Goal: Information Seeking & Learning: Check status

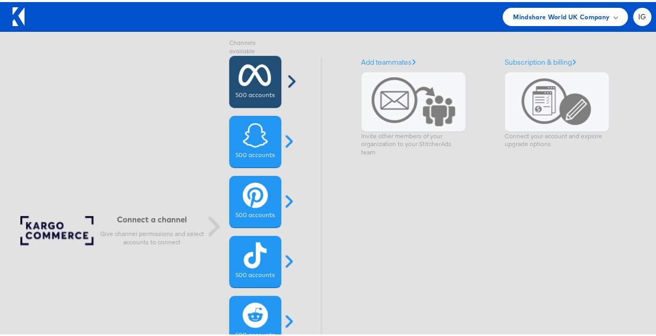
click at [245, 94] on label "500 accounts" at bounding box center [255, 93] width 39 height 8
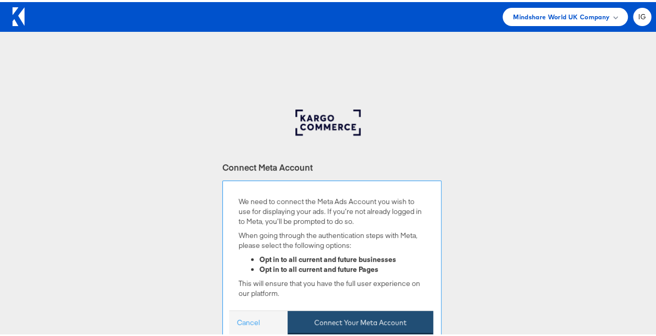
click at [328, 325] on button "Connect Your Meta Account" at bounding box center [361, 320] width 146 height 23
click at [349, 320] on button "Connect Your Meta Account" at bounding box center [361, 320] width 146 height 23
click at [376, 323] on button "Connect Your Meta Account" at bounding box center [361, 320] width 146 height 23
click at [343, 321] on button "Connect Your Meta Account" at bounding box center [361, 320] width 146 height 23
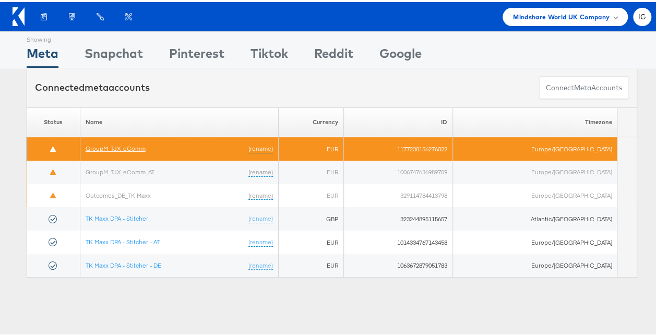
click at [141, 149] on link "GroupM_TJX_eComm" at bounding box center [116, 147] width 60 height 8
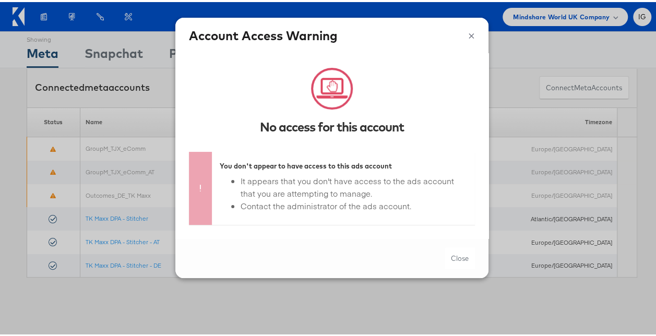
click at [468, 38] on button "×" at bounding box center [471, 33] width 7 height 16
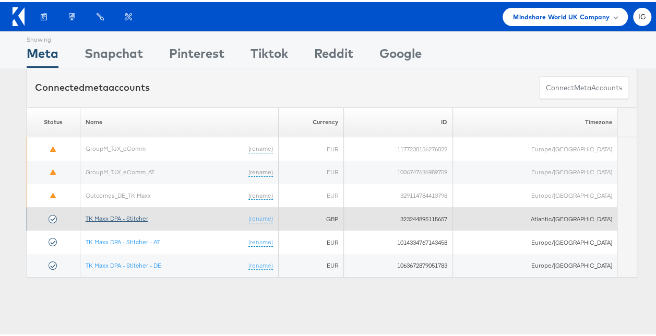
click at [138, 213] on link "TK Maxx DPA - Stitcher" at bounding box center [117, 217] width 63 height 8
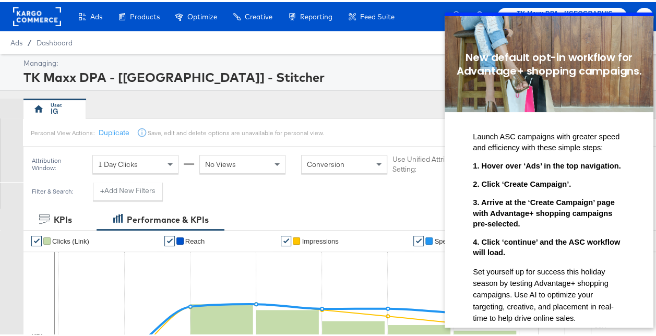
click at [654, 194] on div "Filter & Search: + Add New Filters" at bounding box center [332, 193] width 664 height 27
click at [371, 68] on div "TK Maxx DPA - [UK] - Stitcher" at bounding box center [337, 75] width 628 height 18
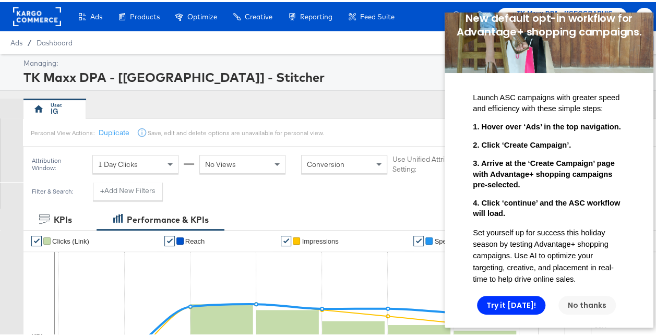
click at [586, 296] on link "No thanks" at bounding box center [587, 305] width 57 height 19
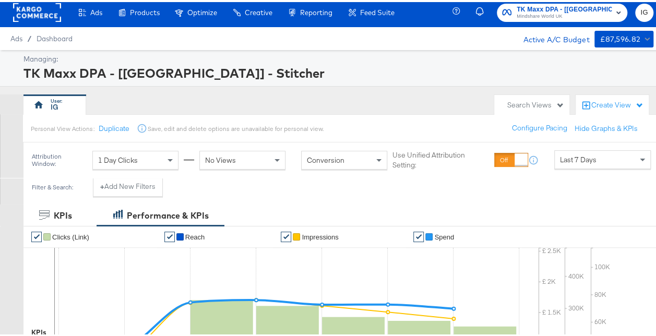
scroll to position [1, 0]
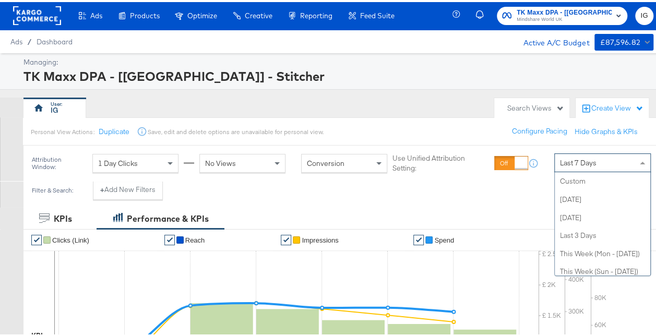
click at [573, 160] on span "Last 7 Days" at bounding box center [578, 160] width 37 height 9
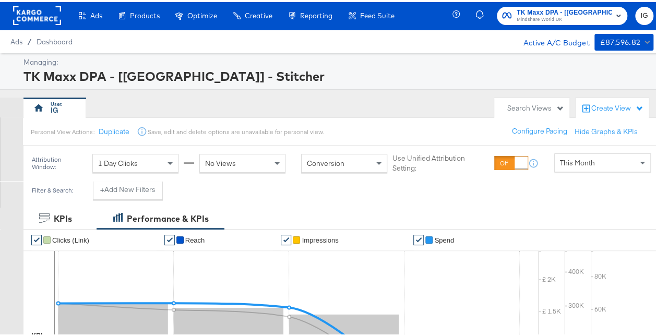
click at [498, 236] on li "✔ Spend" at bounding box center [468, 238] width 109 height 21
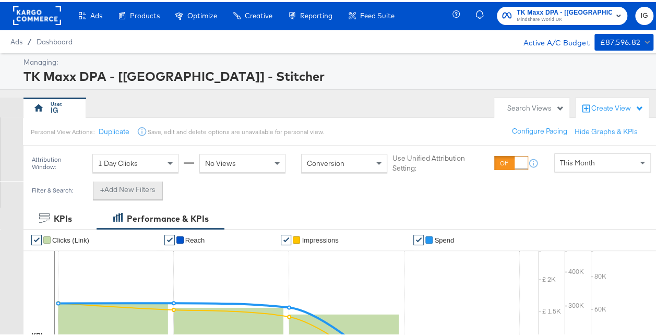
click at [112, 190] on button "+ Add New Filters" at bounding box center [128, 188] width 70 height 19
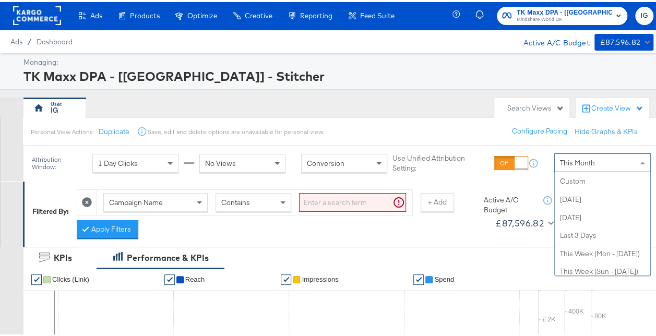
click at [586, 161] on span "This Month" at bounding box center [577, 160] width 35 height 9
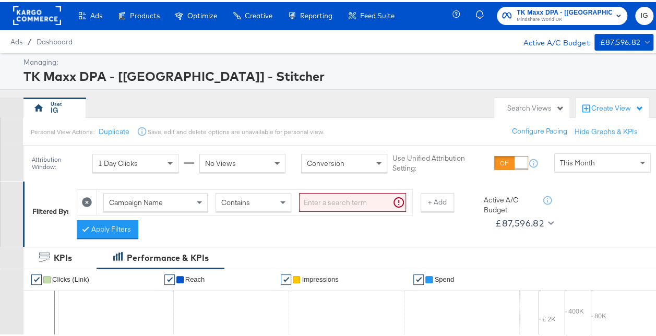
click at [418, 133] on div "Personal View Actions: Duplicate Save, edit and delete options are unavailable …" at bounding box center [343, 129] width 642 height 28
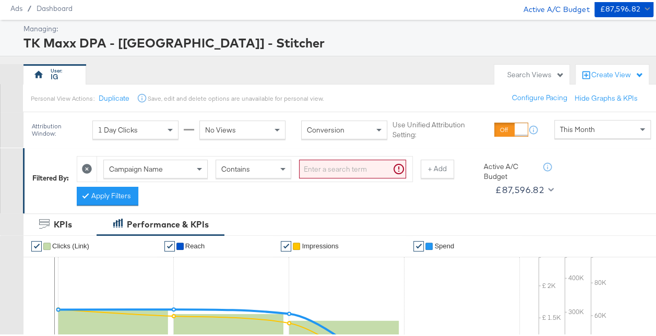
scroll to position [39, 0]
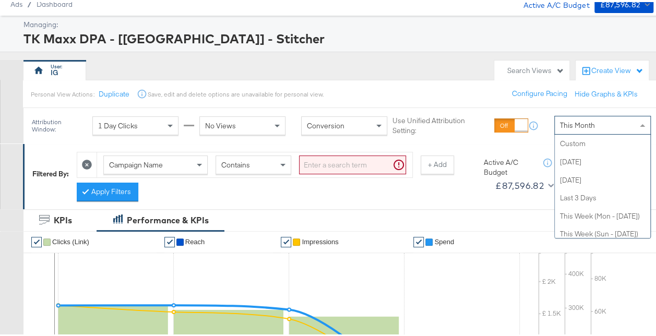
click at [572, 122] on span "This Month" at bounding box center [577, 123] width 35 height 9
click at [606, 123] on div "This Month" at bounding box center [603, 123] width 96 height 18
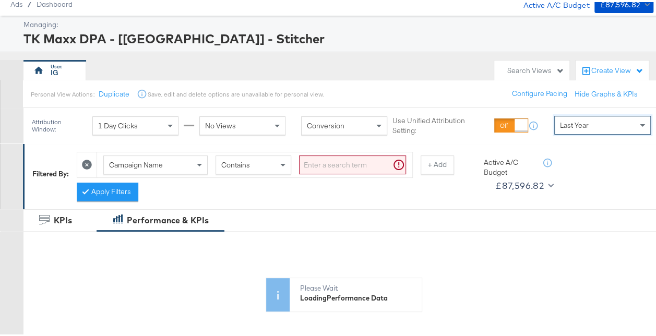
drag, startPoint x: 638, startPoint y: 218, endPoint x: 636, endPoint y: 186, distance: 32.0
click at [615, 122] on div "Last Year" at bounding box center [603, 123] width 96 height 18
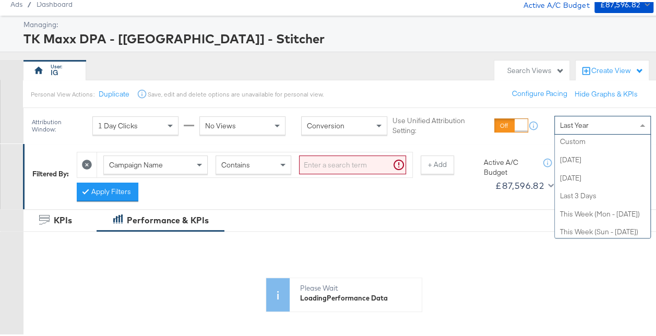
scroll to position [5, 0]
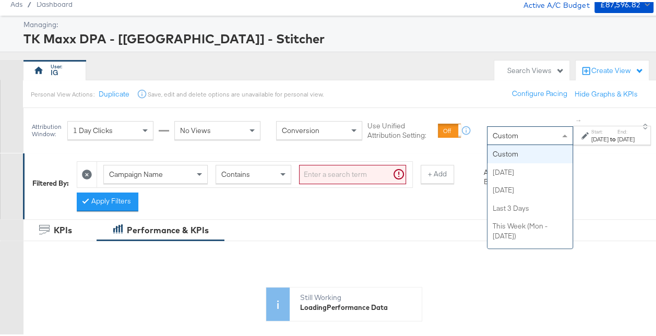
click at [521, 140] on div "Custom" at bounding box center [530, 134] width 85 height 18
click at [592, 134] on div "Sep 4th 2025" at bounding box center [600, 137] width 17 height 8
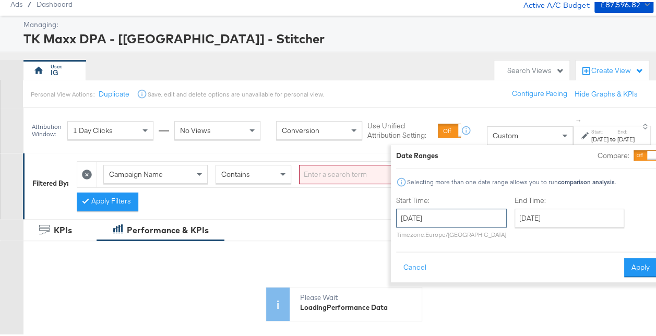
click at [470, 216] on input "September 4th 2025" at bounding box center [451, 216] width 111 height 19
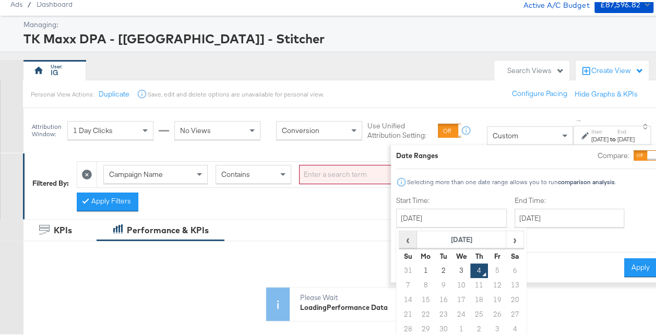
click at [400, 241] on span "‹" at bounding box center [408, 238] width 16 height 16
click at [399, 281] on td "3" at bounding box center [408, 283] width 18 height 15
type input "August 3rd 2025"
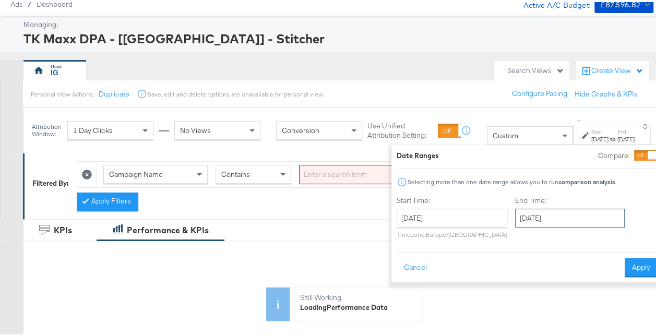
click at [522, 220] on input "September 4th 2025" at bounding box center [570, 216] width 110 height 19
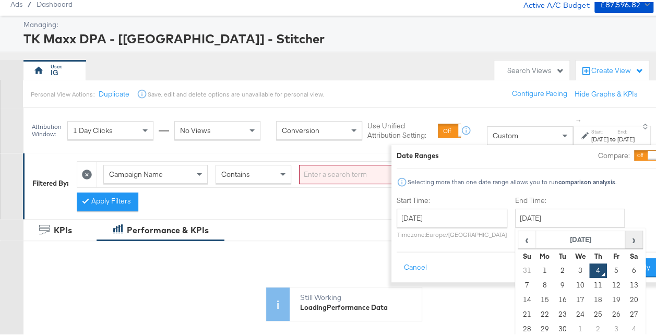
click at [626, 240] on span "›" at bounding box center [634, 238] width 16 height 16
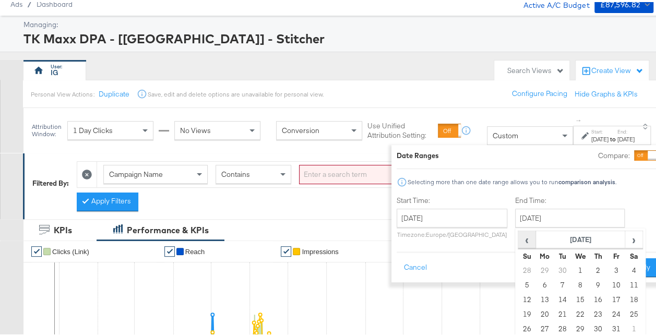
click at [519, 237] on span "‹" at bounding box center [527, 238] width 16 height 16
click at [572, 272] on td "3" at bounding box center [581, 269] width 18 height 15
type input "September 3rd 2025"
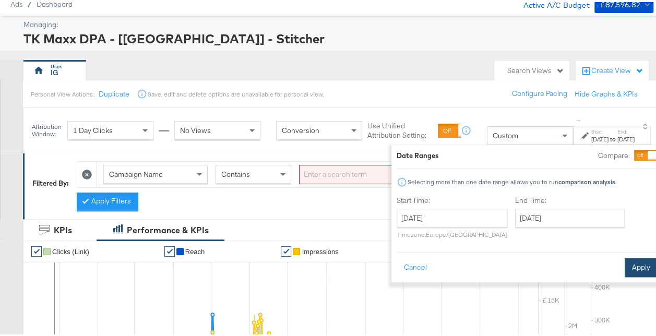
click at [625, 269] on button "Apply" at bounding box center [641, 265] width 33 height 19
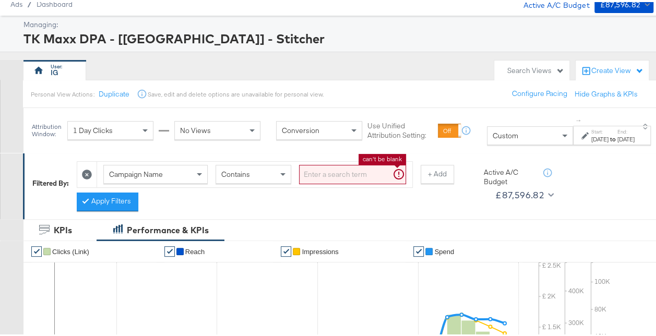
click at [340, 171] on input "search" at bounding box center [352, 172] width 107 height 19
click at [475, 221] on div "KPIs Performance & KPIs" at bounding box center [332, 228] width 664 height 22
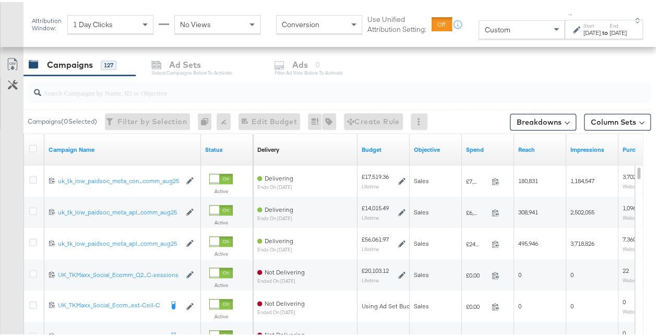
scroll to position [476, 0]
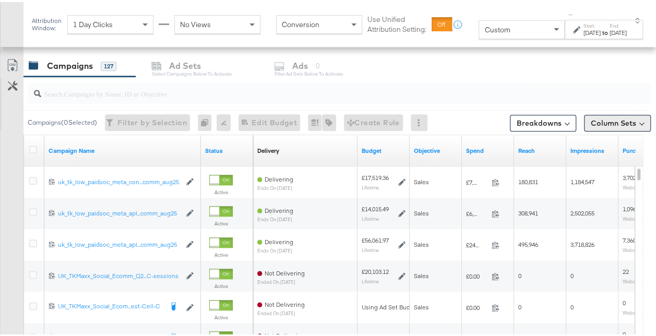
click at [612, 121] on button "Column Sets" at bounding box center [617, 121] width 67 height 17
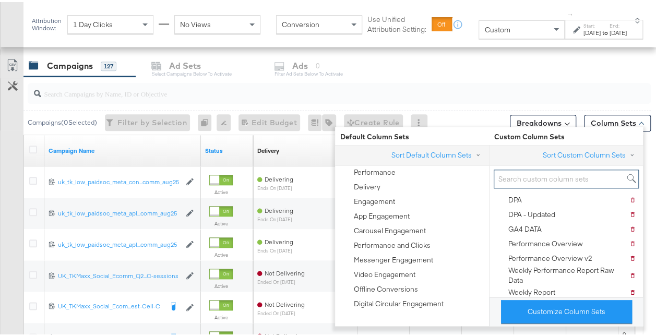
click at [563, 177] on input "search" at bounding box center [566, 177] width 145 height 19
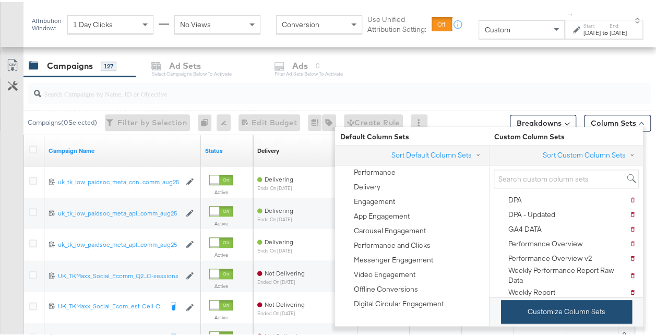
click at [576, 310] on button "Customize Column Sets" at bounding box center [566, 309] width 131 height 23
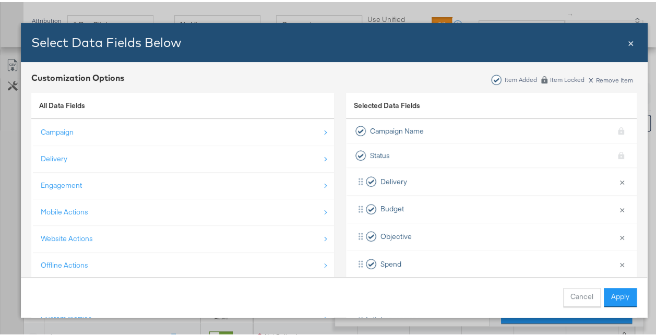
scroll to position [14, 0]
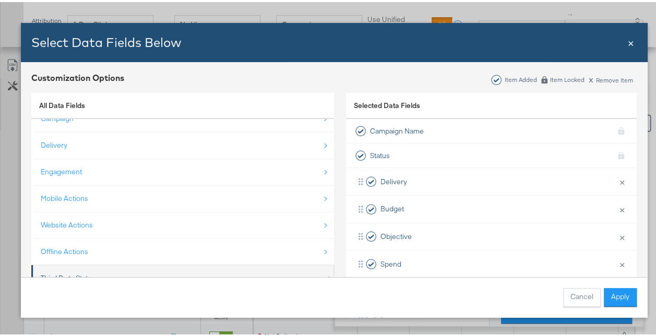
click at [263, 266] on div "Third Party Stats" at bounding box center [184, 276] width 286 height 21
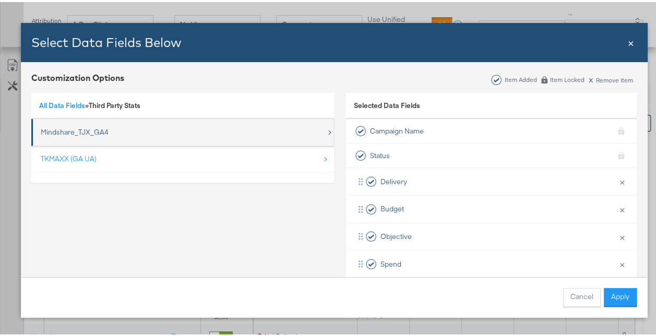
click at [197, 135] on div "Mindshare_TJX_GA4" at bounding box center [184, 130] width 286 height 21
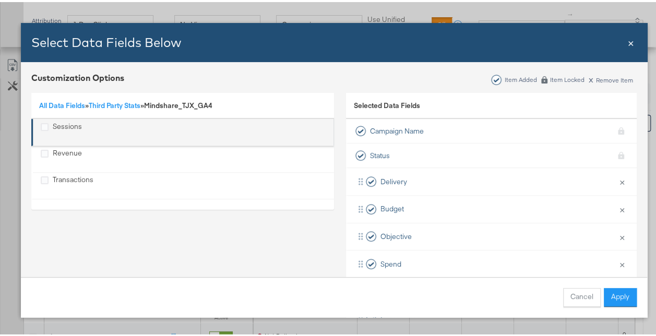
click at [68, 131] on div "Sessions" at bounding box center [67, 130] width 29 height 21
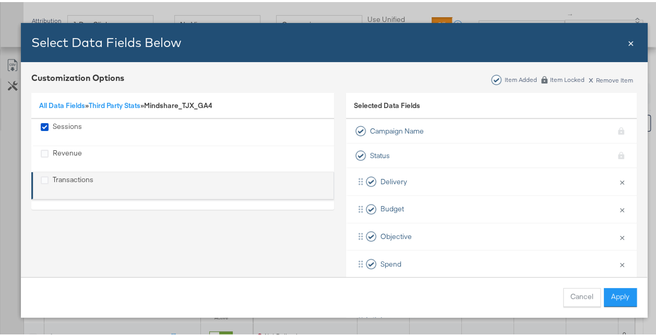
click at [74, 186] on div "Transactions" at bounding box center [73, 183] width 41 height 21
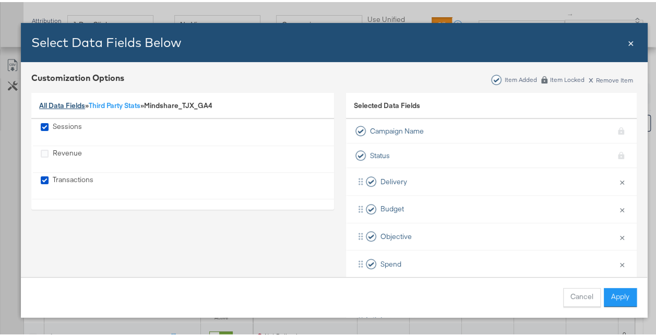
click at [73, 105] on link "All Data Fields" at bounding box center [62, 103] width 46 height 9
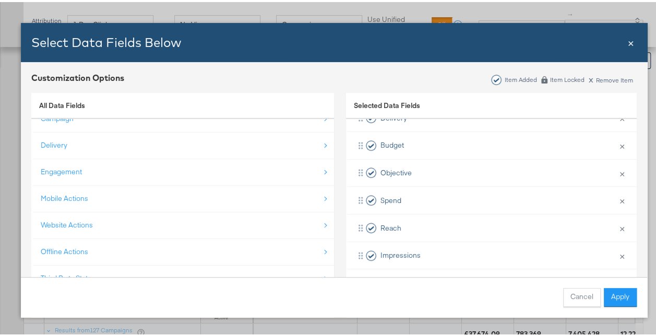
scroll to position [540, 0]
click at [622, 291] on button "Apply" at bounding box center [620, 295] width 33 height 19
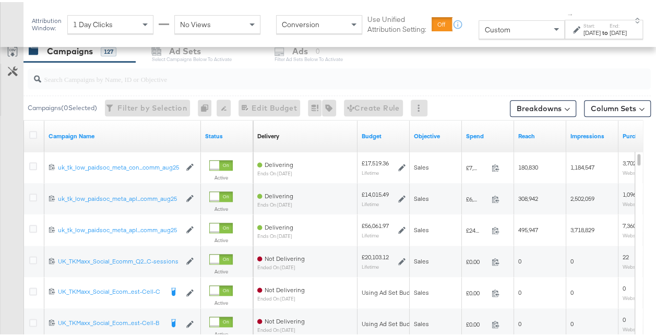
scroll to position [472, 0]
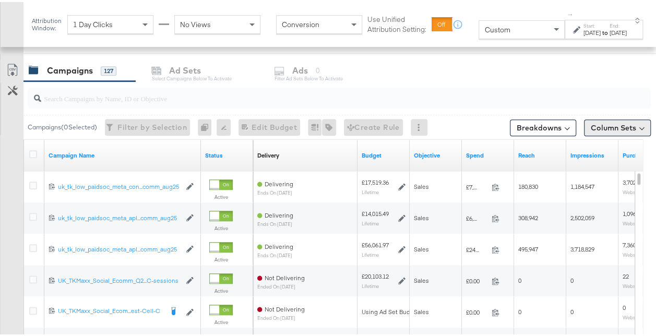
click at [615, 127] on button "Column Sets" at bounding box center [617, 125] width 67 height 17
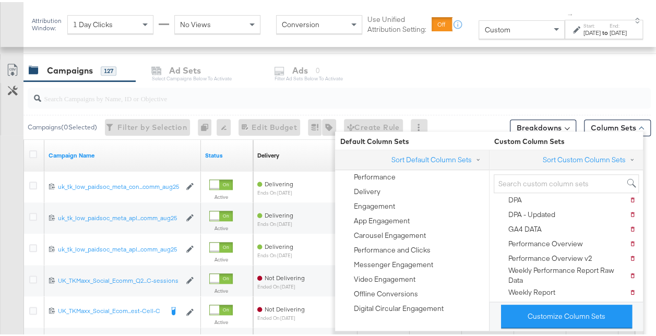
scroll to position [0, 0]
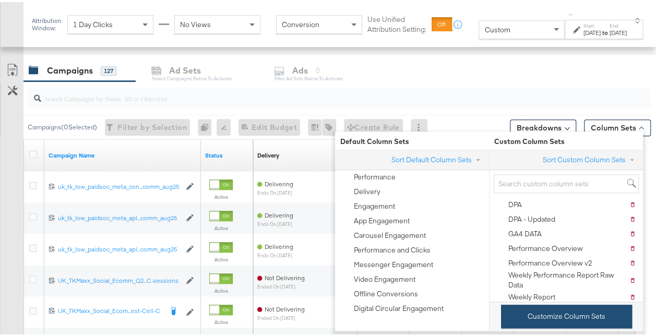
click at [557, 315] on button "Customize Column Sets" at bounding box center [566, 314] width 131 height 23
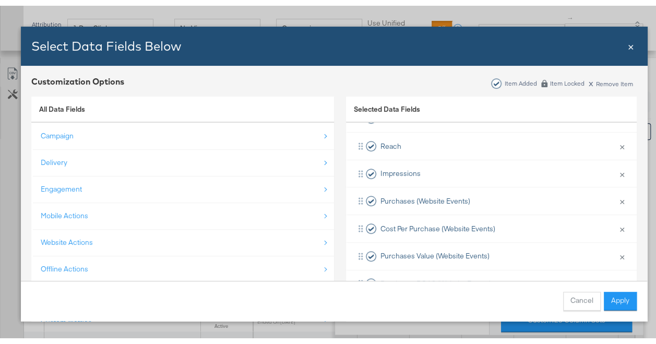
scroll to position [179, 0]
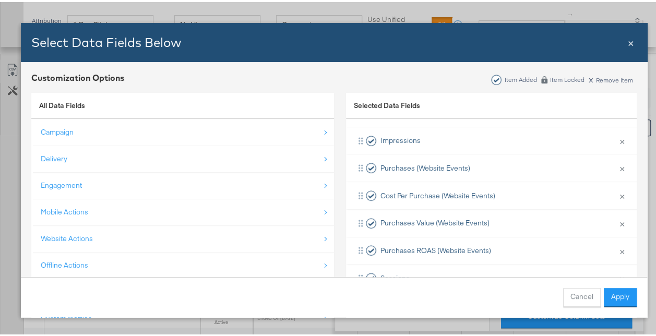
click at [642, 266] on div "Customization Options Item Added Item Locked x Remove Item All Data Fields Camp…" at bounding box center [334, 221] width 627 height 323
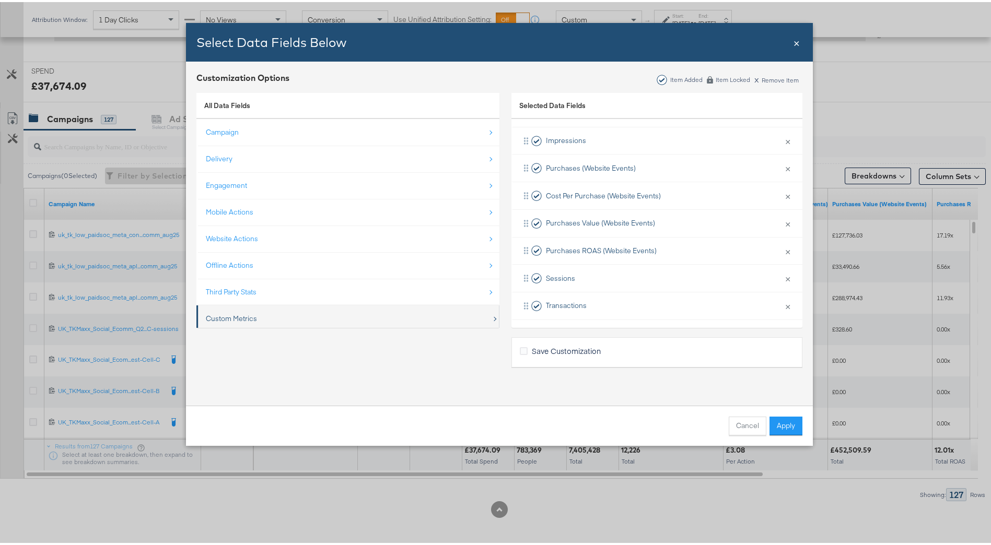
click at [400, 310] on div "Custom Metrics" at bounding box center [349, 316] width 286 height 21
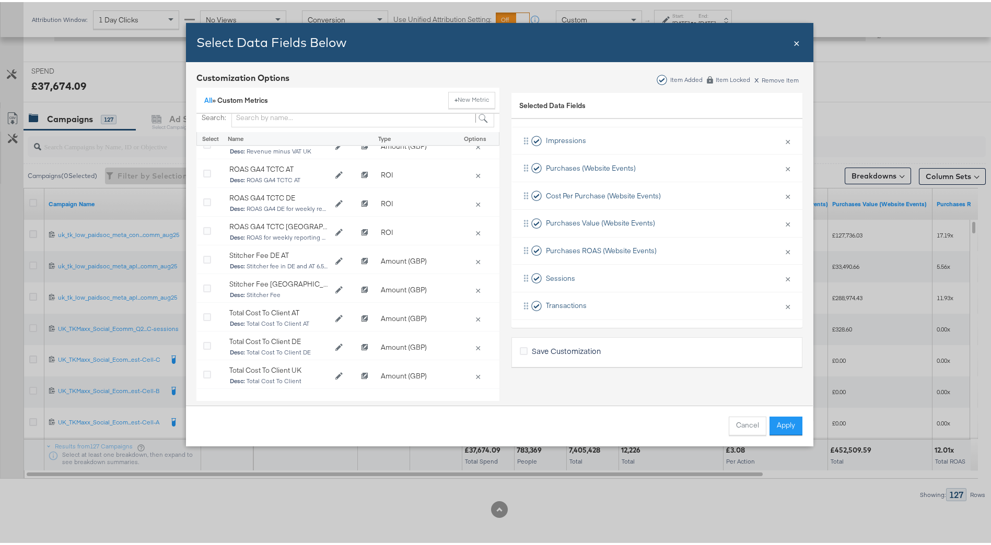
scroll to position [22, 0]
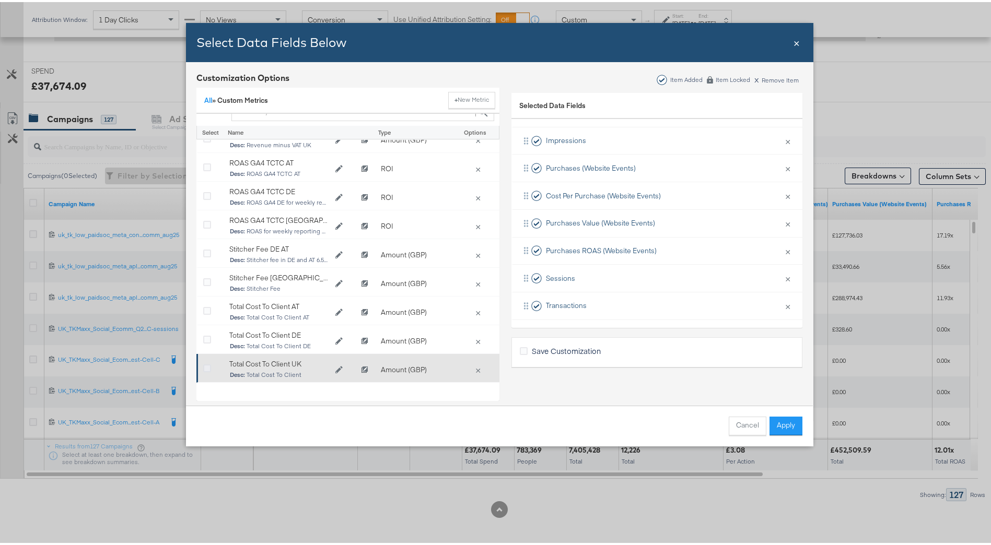
click at [204, 336] on icon "Bulk Add Locations Modal" at bounding box center [207, 367] width 8 height 8
click at [0, 0] on input "Bulk Add Locations Modal" at bounding box center [0, 0] width 0 height 0
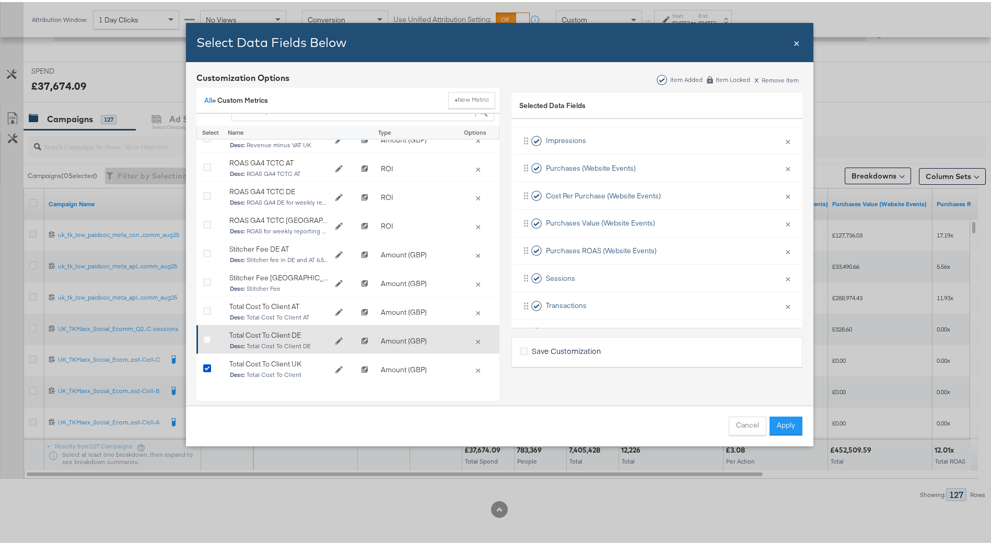
scroll to position [345, 0]
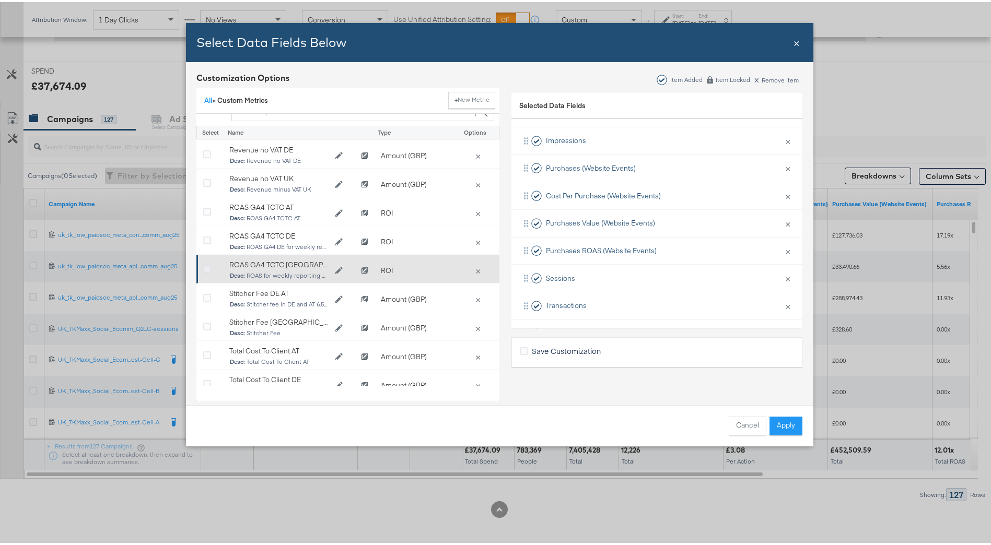
click at [203, 266] on icon "Bulk Add Locations Modal" at bounding box center [207, 268] width 8 height 8
click at [0, 0] on input "Bulk Add Locations Modal" at bounding box center [0, 0] width 0 height 0
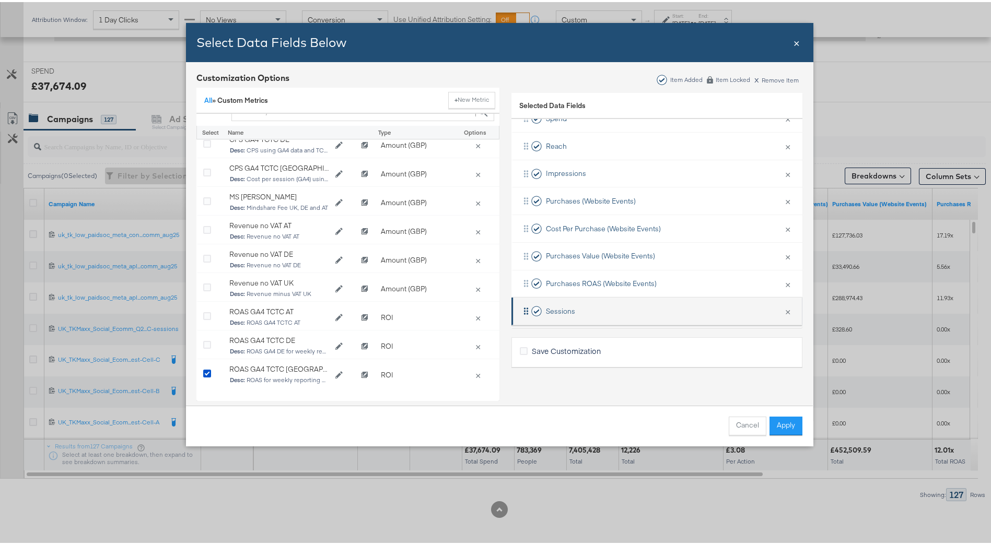
scroll to position [132, 0]
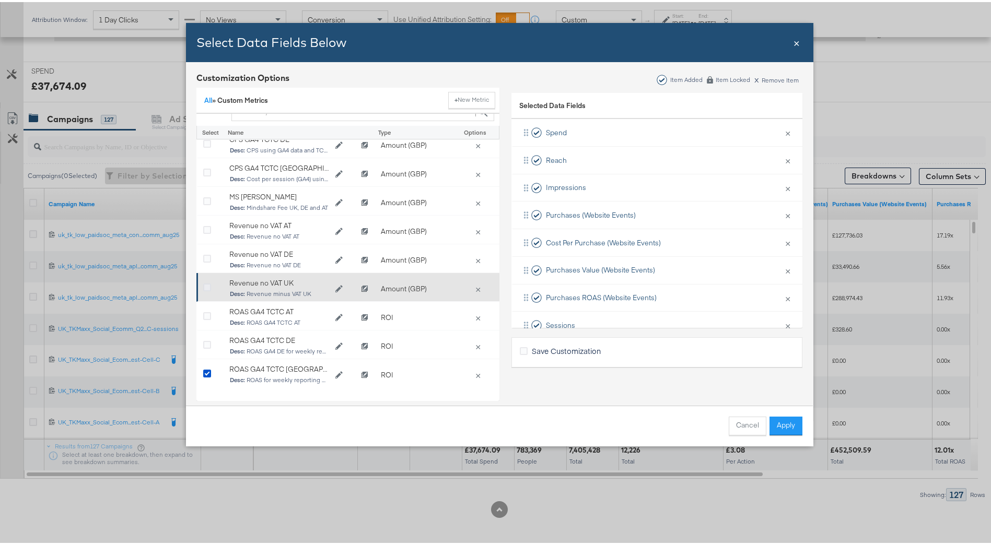
click at [204, 288] on icon "Bulk Add Locations Modal" at bounding box center [207, 286] width 8 height 8
click at [0, 0] on input "Bulk Add Locations Modal" at bounding box center [0, 0] width 0 height 0
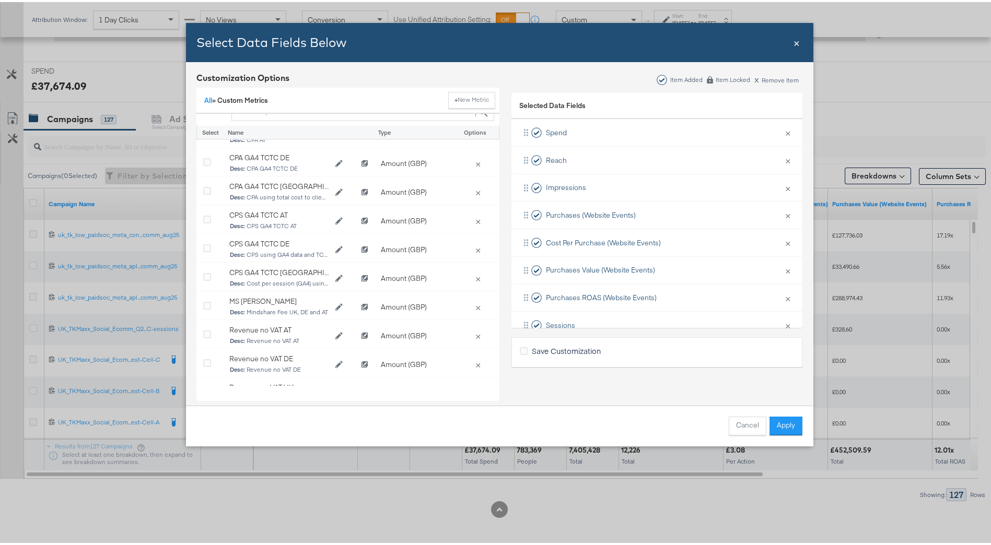
scroll to position [84, 0]
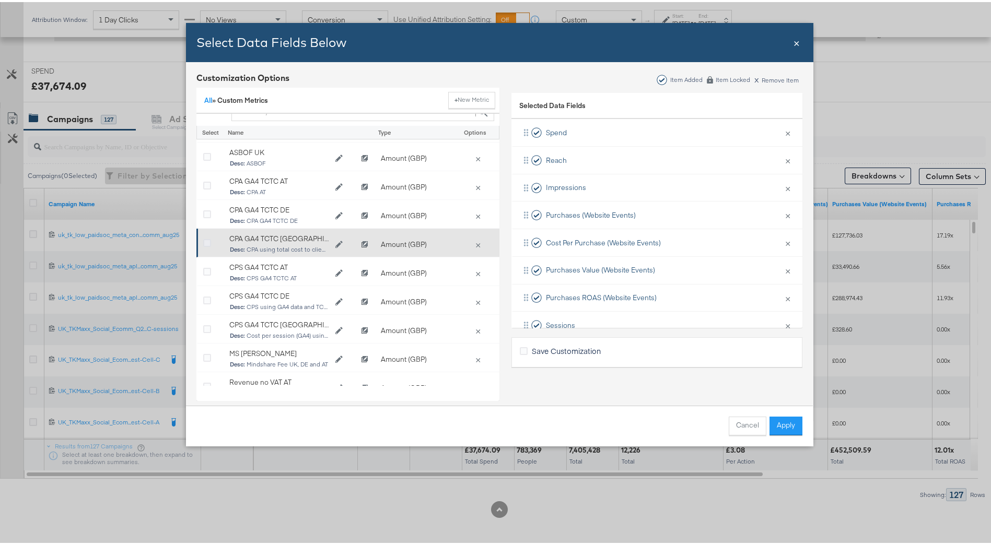
click at [205, 241] on icon "Bulk Add Locations Modal" at bounding box center [207, 242] width 8 height 8
click at [0, 0] on input "Bulk Add Locations Modal" at bounding box center [0, 0] width 0 height 0
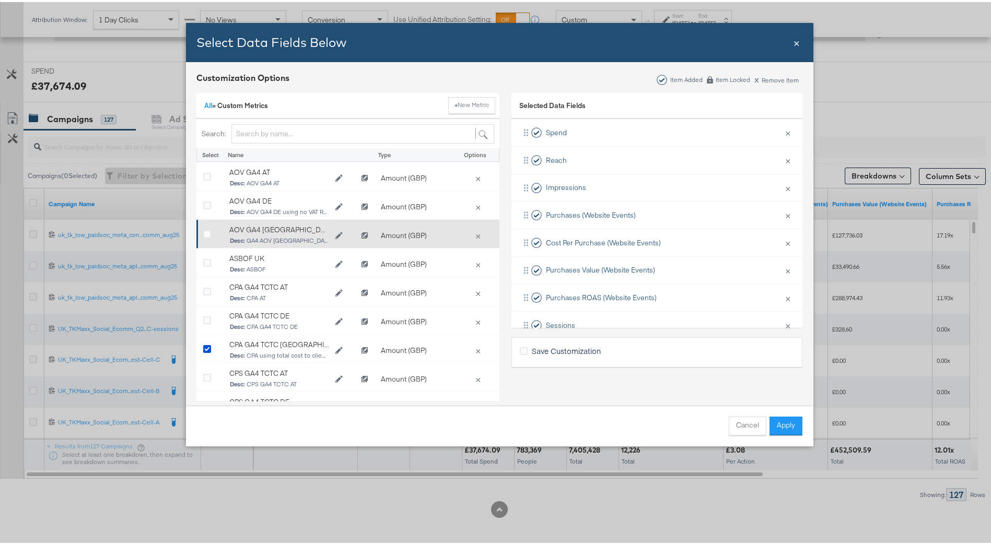
click at [209, 234] on div "Bulk Add Locations Modal" at bounding box center [211, 234] width 16 height 10
click at [204, 234] on icon "Bulk Add Locations Modal" at bounding box center [207, 233] width 8 height 8
click at [0, 0] on input "Bulk Add Locations Modal" at bounding box center [0, 0] width 0 height 0
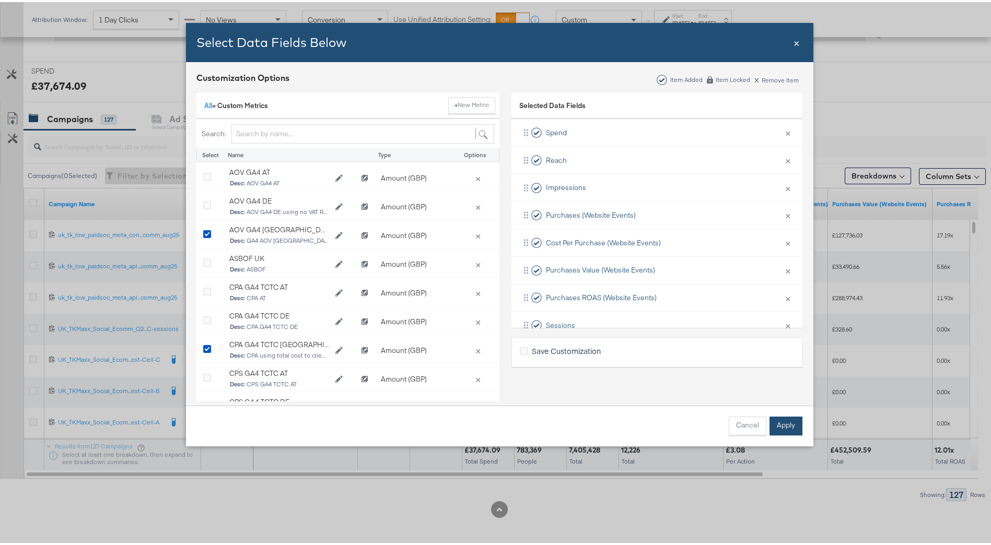
click at [664, 336] on button "Apply" at bounding box center [785, 424] width 33 height 19
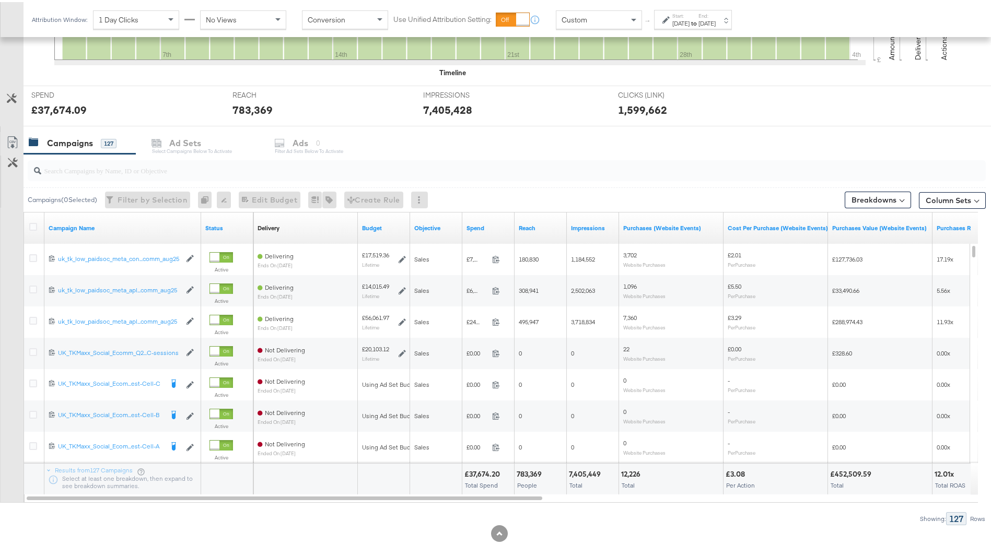
scroll to position [381, 0]
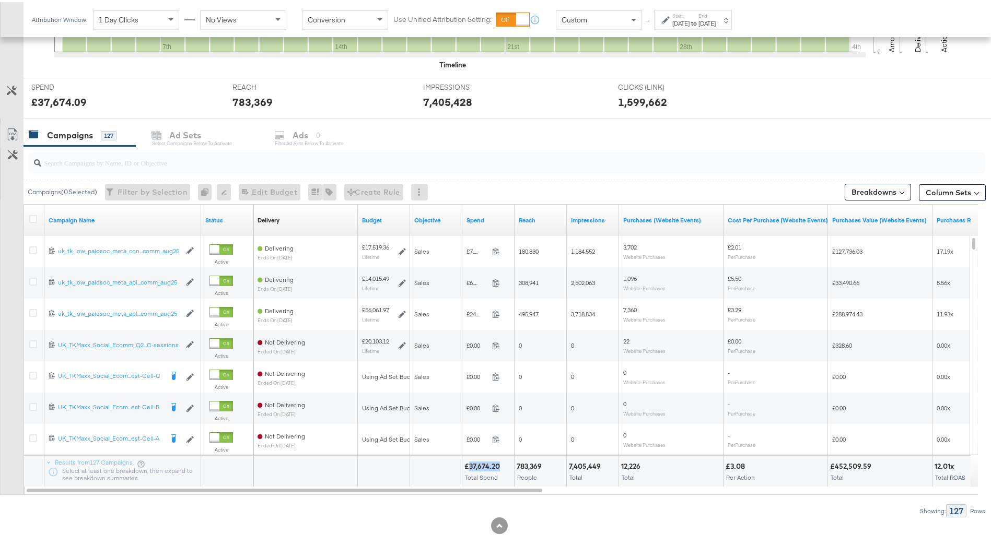
drag, startPoint x: 467, startPoint y: 464, endPoint x: 500, endPoint y: 464, distance: 32.9
click at [500, 336] on div "£37,674.20" at bounding box center [483, 465] width 39 height 10
drag, startPoint x: 500, startPoint y: 464, endPoint x: 491, endPoint y: 464, distance: 8.4
copy div "37,674.20"
drag, startPoint x: 465, startPoint y: 466, endPoint x: 501, endPoint y: 464, distance: 36.1
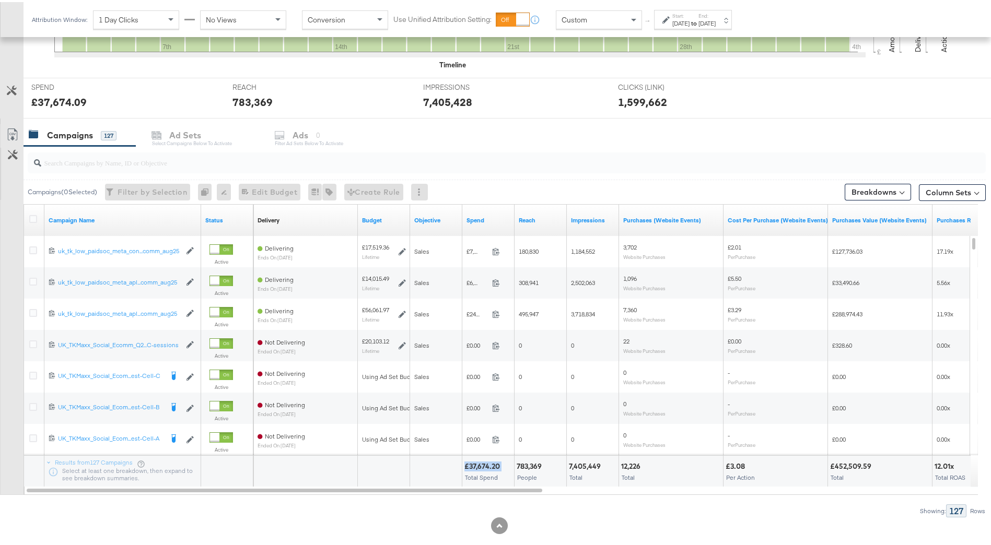
click at [501, 336] on div "£37,674.20" at bounding box center [483, 465] width 39 height 10
copy div "£37,674.20"
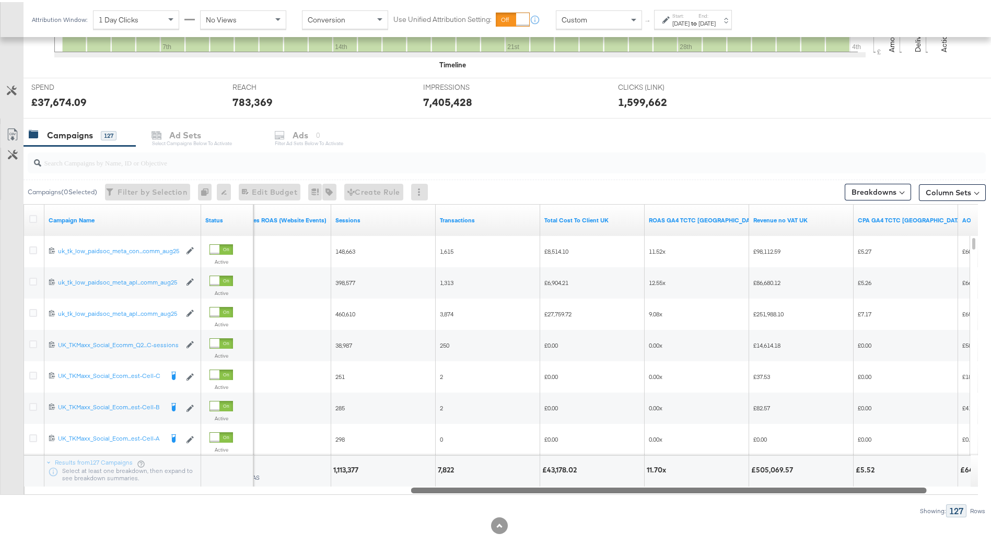
drag, startPoint x: 503, startPoint y: 485, endPoint x: 876, endPoint y: 497, distance: 373.0
click at [664, 336] on div "Campaigns ( 0 Selected) Filter by Selection Filter 0 campaigns 0 Rename 0 campa…" at bounding box center [492, 329] width 985 height 371
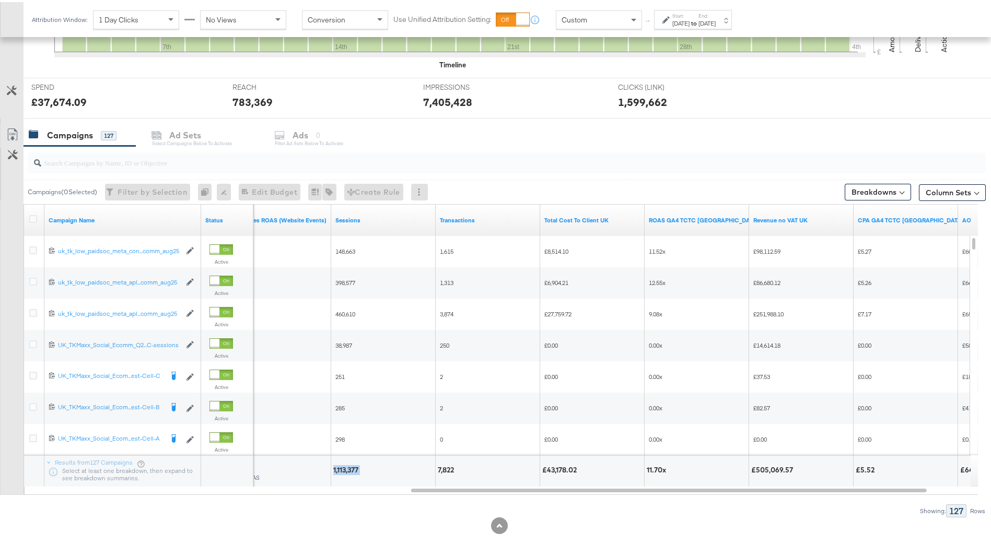
drag, startPoint x: 334, startPoint y: 466, endPoint x: 362, endPoint y: 466, distance: 28.2
click at [361, 336] on div "1,113,377" at bounding box center [347, 468] width 28 height 10
drag, startPoint x: 362, startPoint y: 466, endPoint x: 355, endPoint y: 471, distance: 8.0
copy div "1,113,377"
drag, startPoint x: 455, startPoint y: 465, endPoint x: 437, endPoint y: 468, distance: 18.5
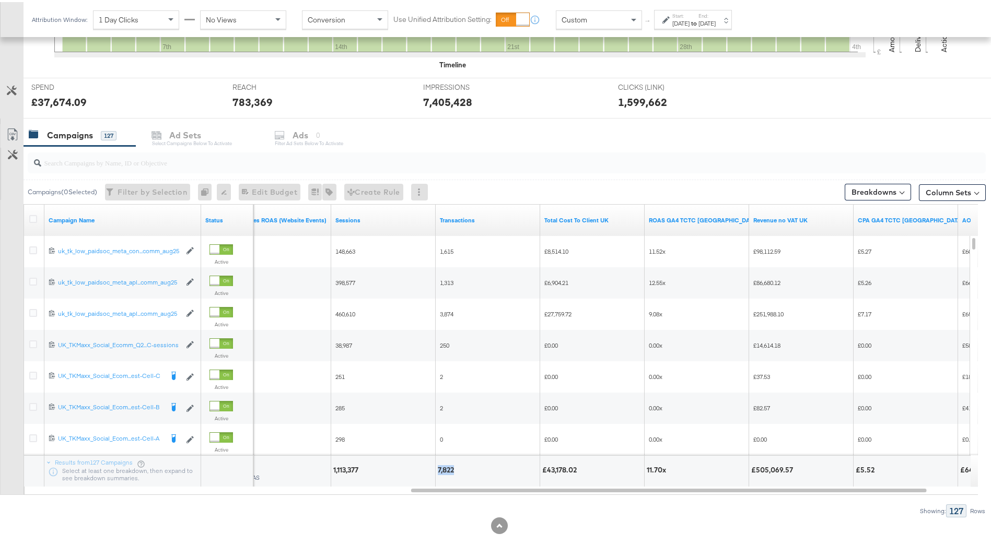
click at [437, 336] on div "7,822" at bounding box center [488, 469] width 104 height 31
copy div "7,822"
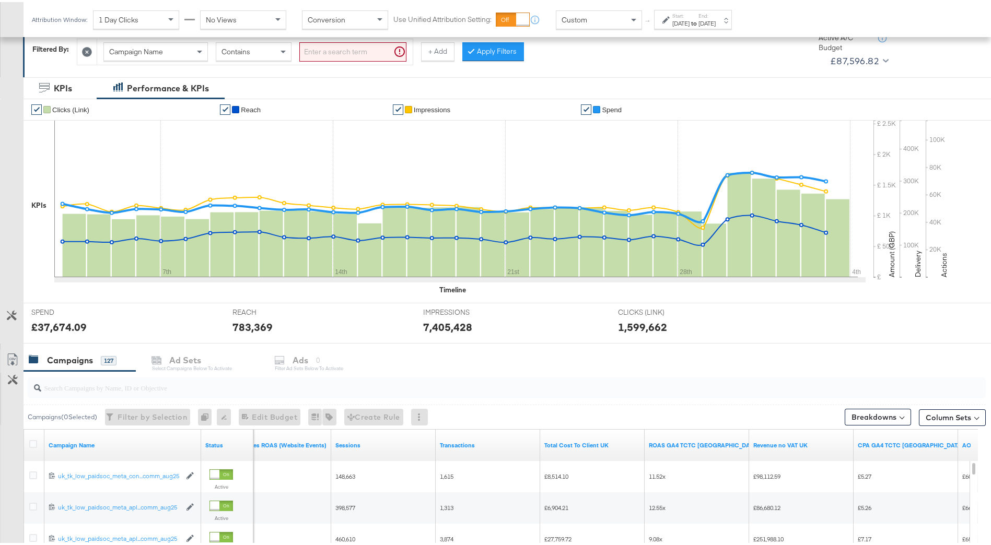
scroll to position [157, 0]
click at [664, 336] on button "Column Sets" at bounding box center [952, 414] width 67 height 17
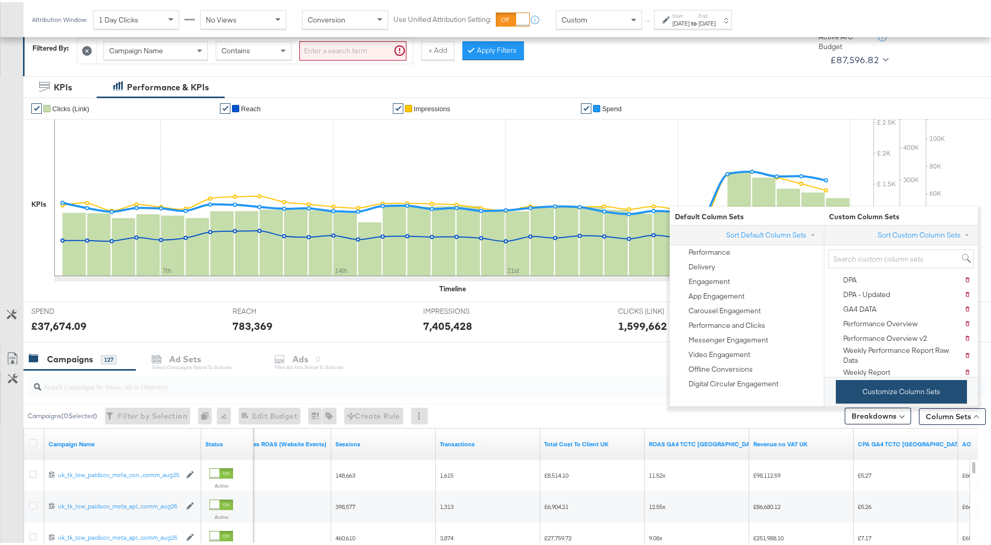
click at [664, 336] on button "Customize Column Sets" at bounding box center [901, 389] width 131 height 23
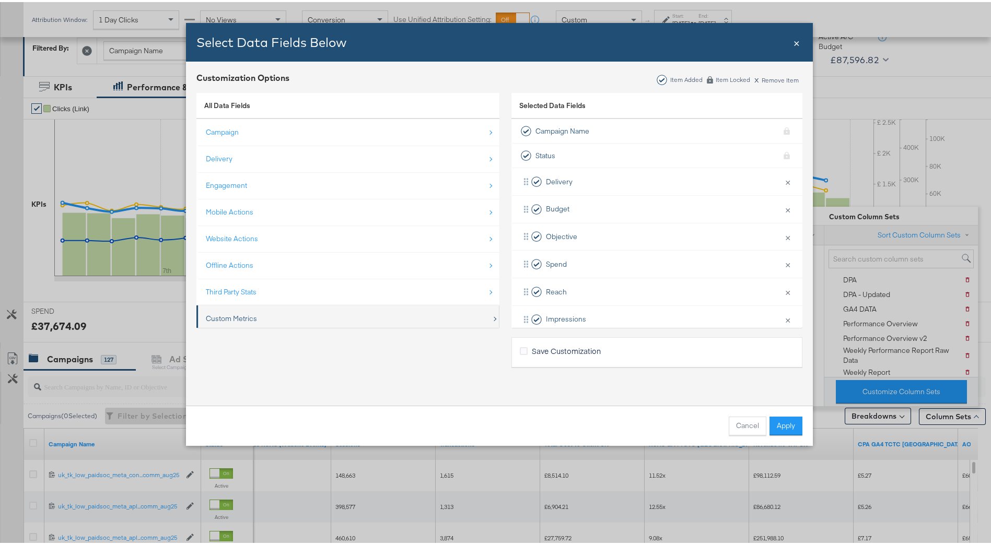
click at [380, 314] on div "Custom Metrics" at bounding box center [349, 316] width 286 height 21
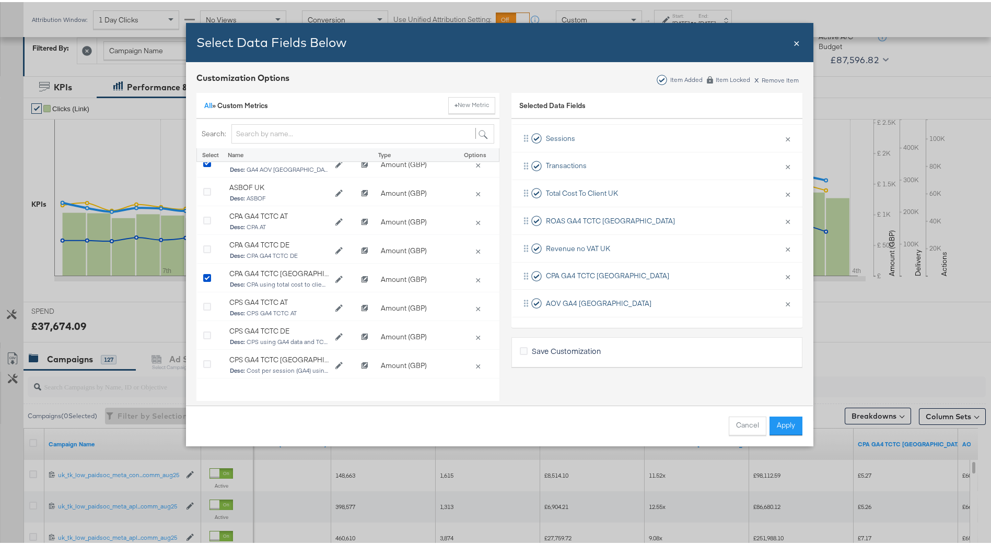
scroll to position [0, 0]
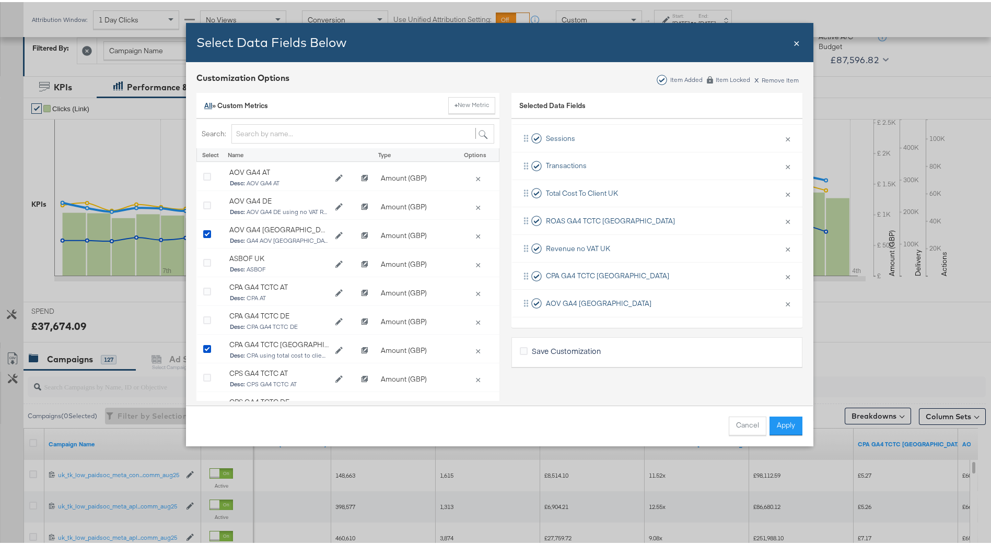
click at [205, 106] on link "All" at bounding box center [208, 103] width 8 height 9
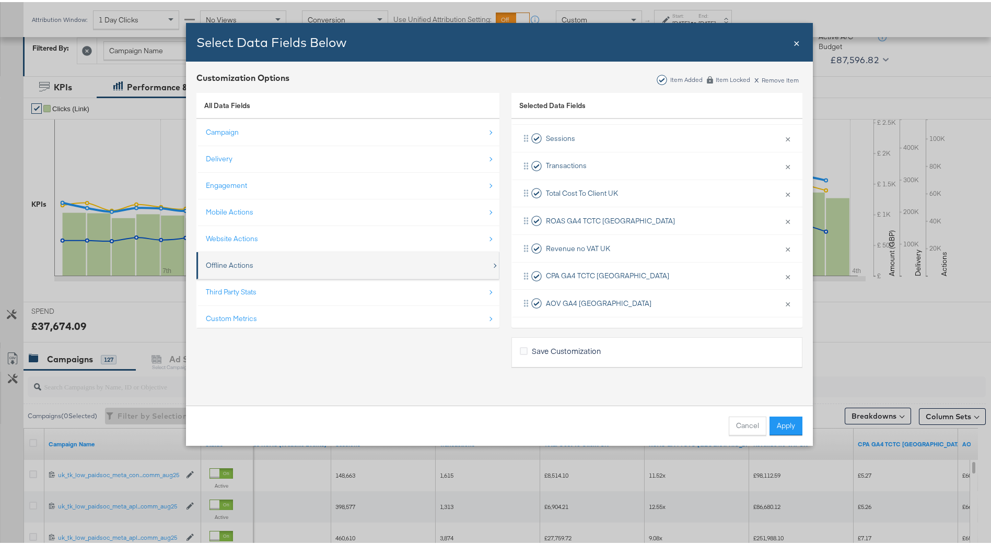
scroll to position [15, 0]
click at [285, 269] on div "Third Party Stats" at bounding box center [349, 274] width 286 height 21
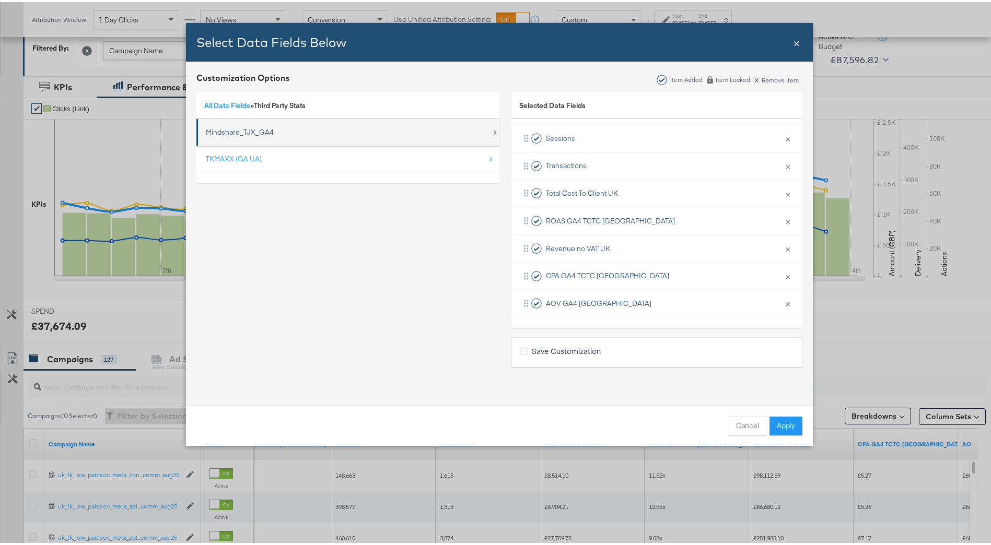
click at [288, 132] on div "Mindshare_TJX_GA4" at bounding box center [349, 130] width 286 height 21
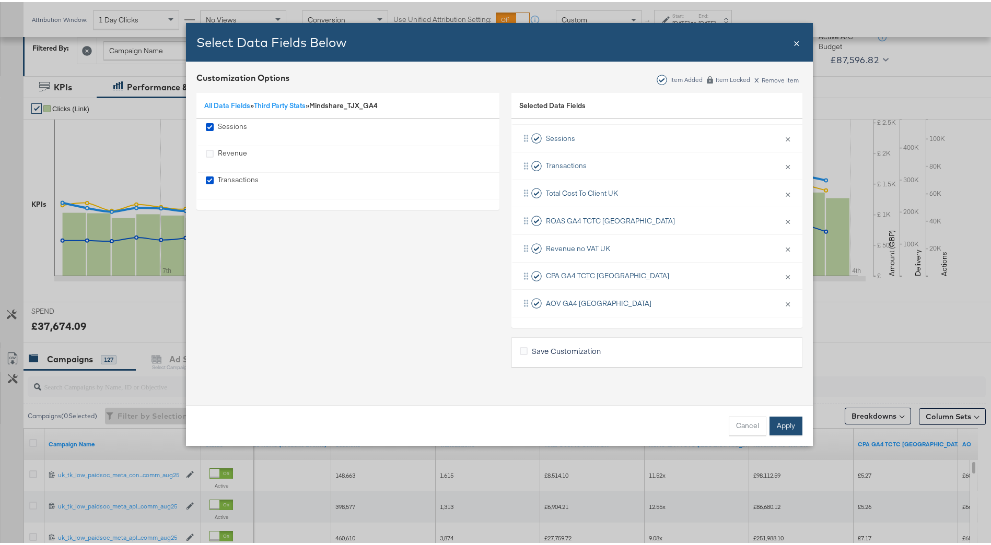
click at [664, 336] on button "Apply" at bounding box center [785, 424] width 33 height 19
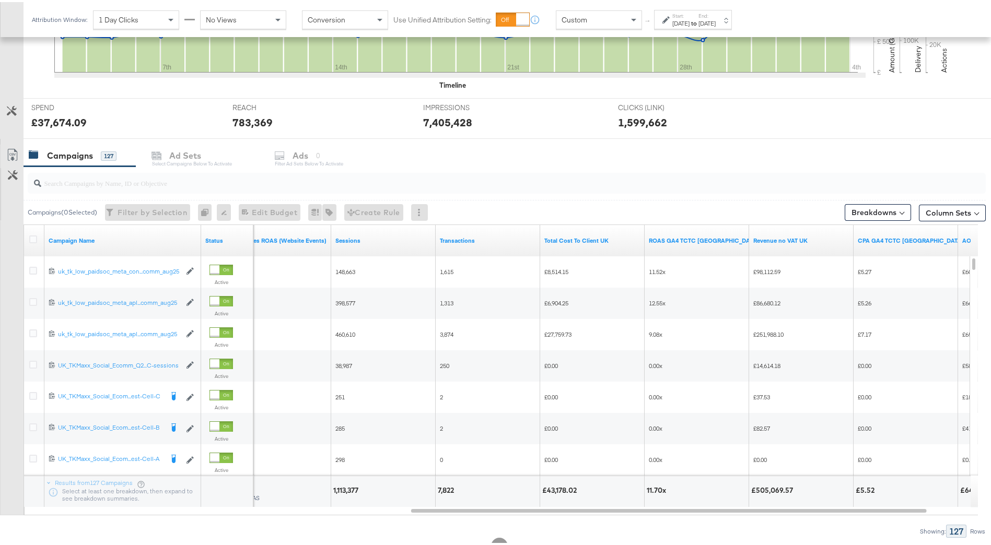
scroll to position [397, 0]
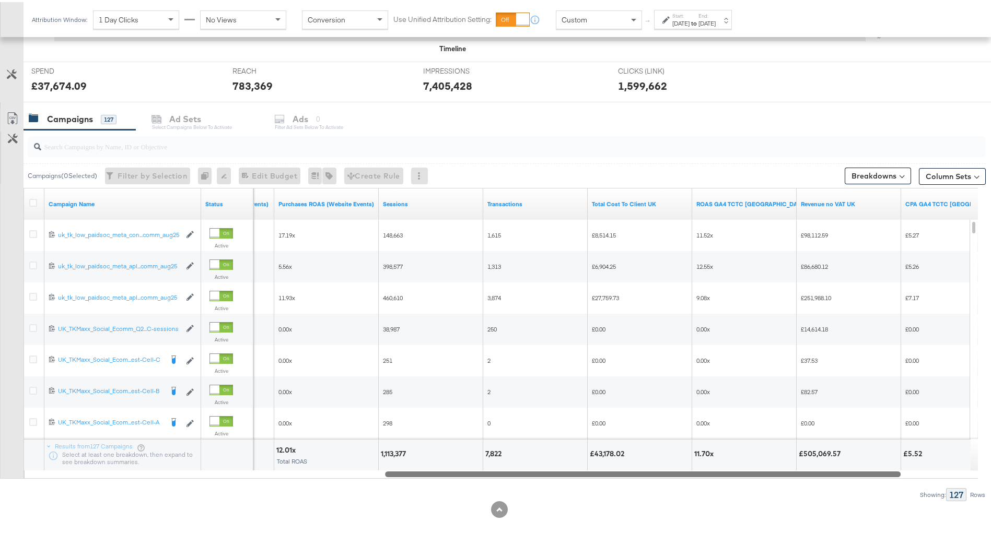
drag, startPoint x: 779, startPoint y: 473, endPoint x: 785, endPoint y: 464, distance: 10.8
click at [664, 336] on div "Campaign Name Status Purchases Value (Website Events) Purchases ROAS (Website E…" at bounding box center [500, 331] width 954 height 291
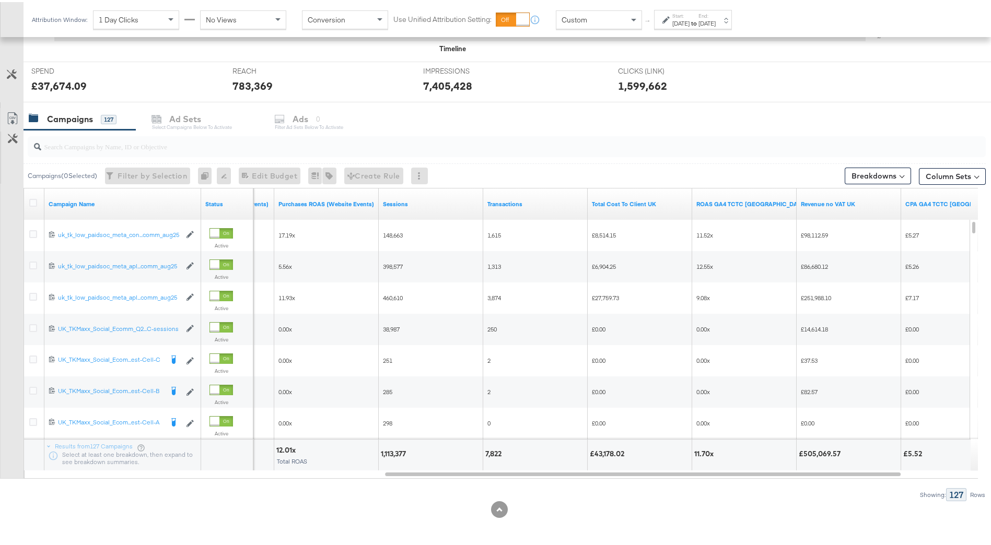
click at [487, 336] on div "7,822" at bounding box center [494, 452] width 19 height 10
drag, startPoint x: 484, startPoint y: 452, endPoint x: 505, endPoint y: 452, distance: 21.4
click at [505, 336] on div "7,822" at bounding box center [535, 453] width 104 height 31
drag, startPoint x: 505, startPoint y: 452, endPoint x: 490, endPoint y: 449, distance: 16.0
copy div "7,822"
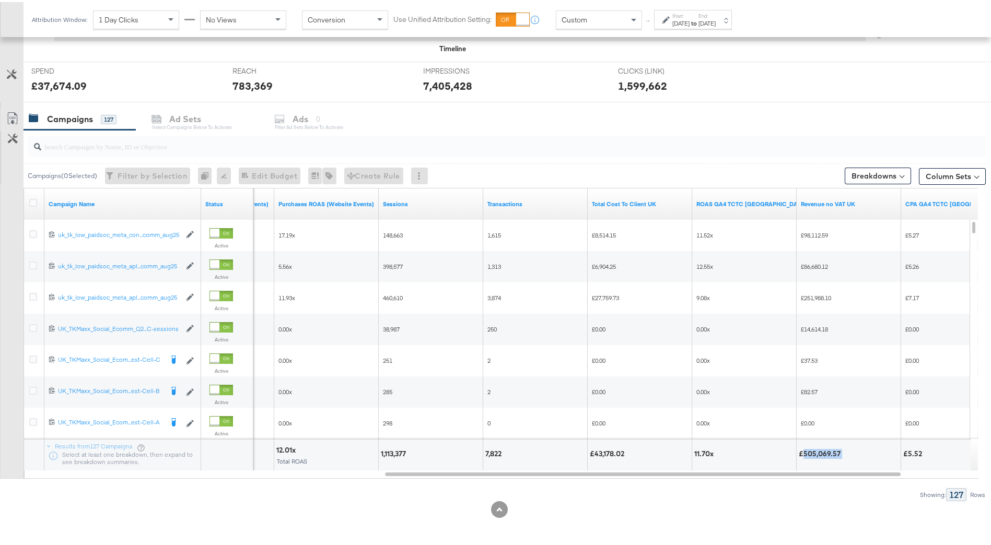
drag, startPoint x: 803, startPoint y: 451, endPoint x: 841, endPoint y: 451, distance: 37.6
click at [664, 336] on div "£505,069.57" at bounding box center [820, 452] width 45 height 10
drag, startPoint x: 841, startPoint y: 451, endPoint x: 836, endPoint y: 454, distance: 5.8
copy div "505,069.57"
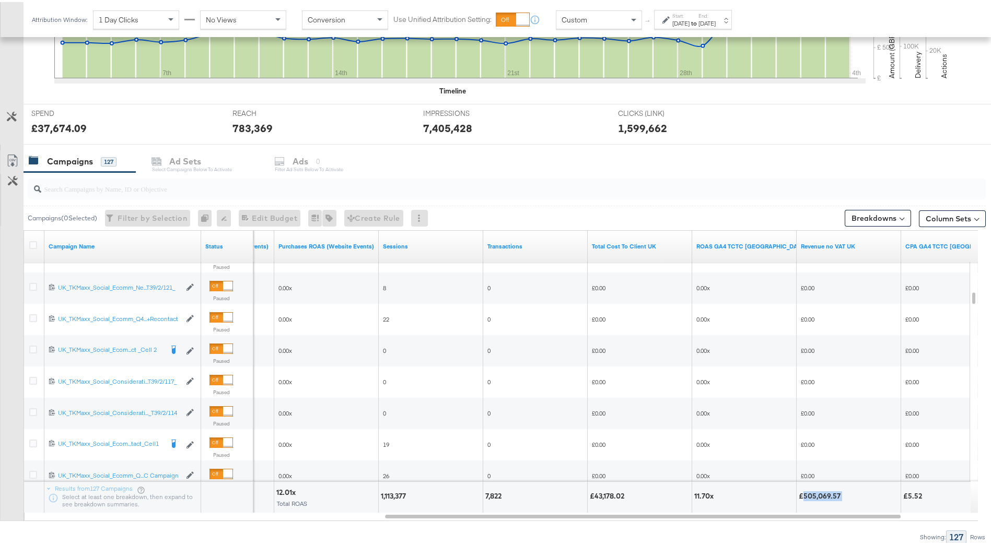
scroll to position [357, 0]
